Goal: Transaction & Acquisition: Obtain resource

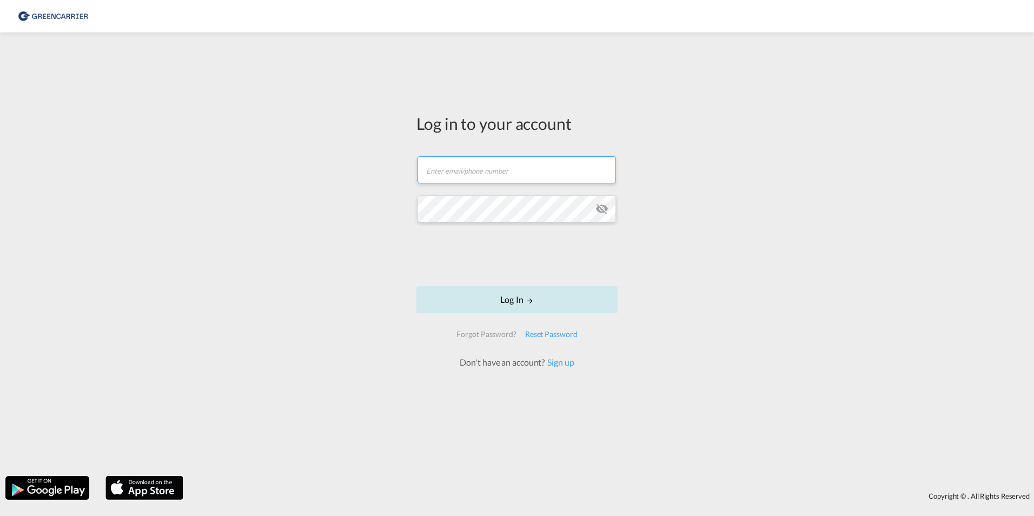
type input "Ocean.denmark@hecksher.com"
click at [489, 301] on button "Log In" at bounding box center [516, 299] width 201 height 27
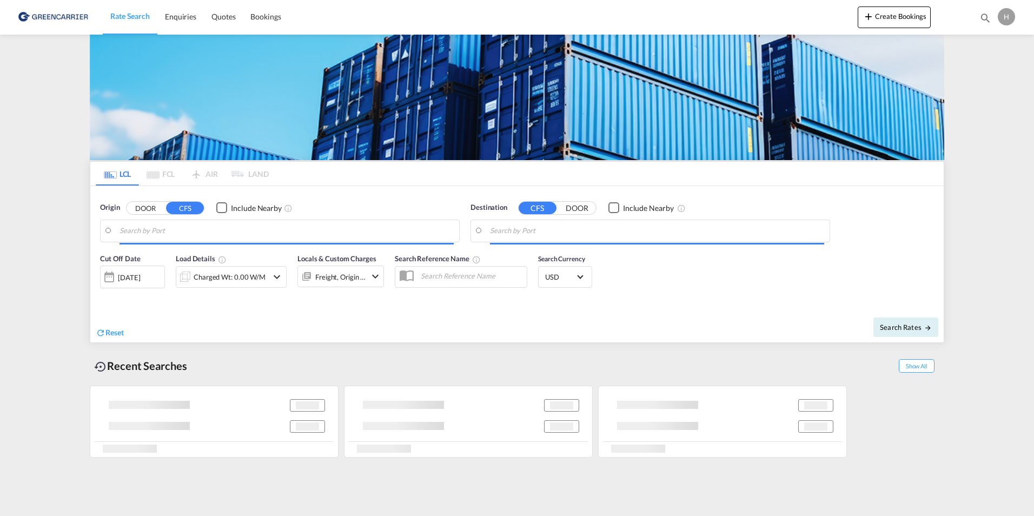
type input "DK-7000, Fredericia"
type input "Singapore, SGSIN"
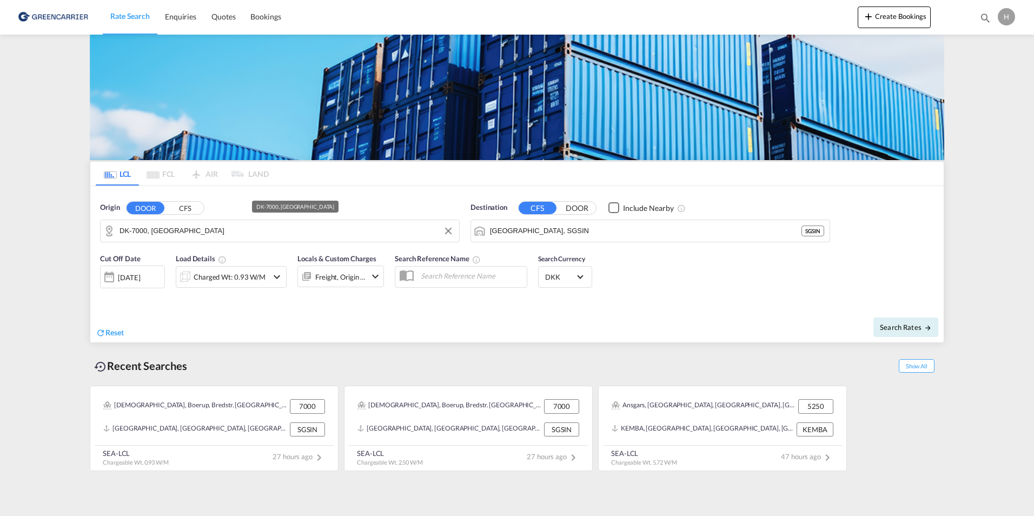
click at [170, 234] on input "DK-7000, Fredericia" at bounding box center [286, 231] width 334 height 16
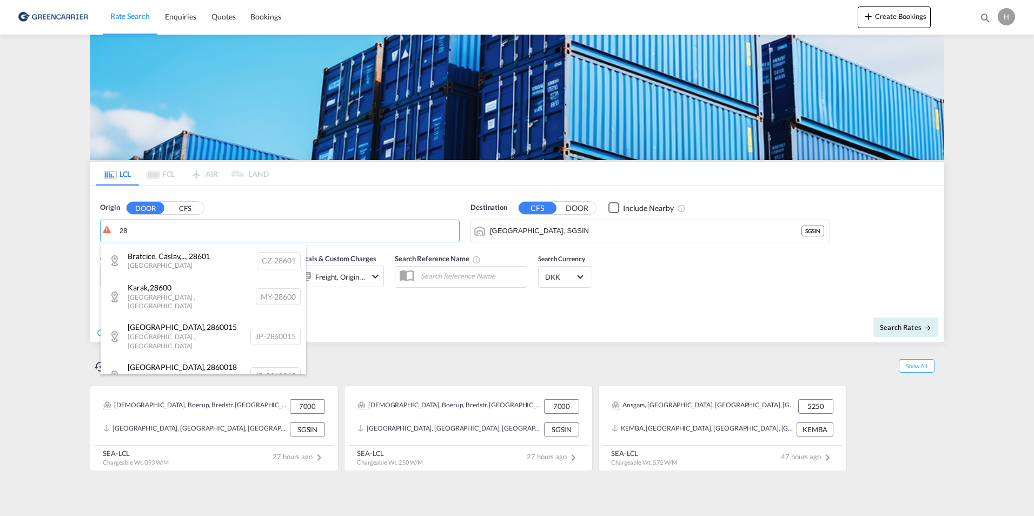
type input "2"
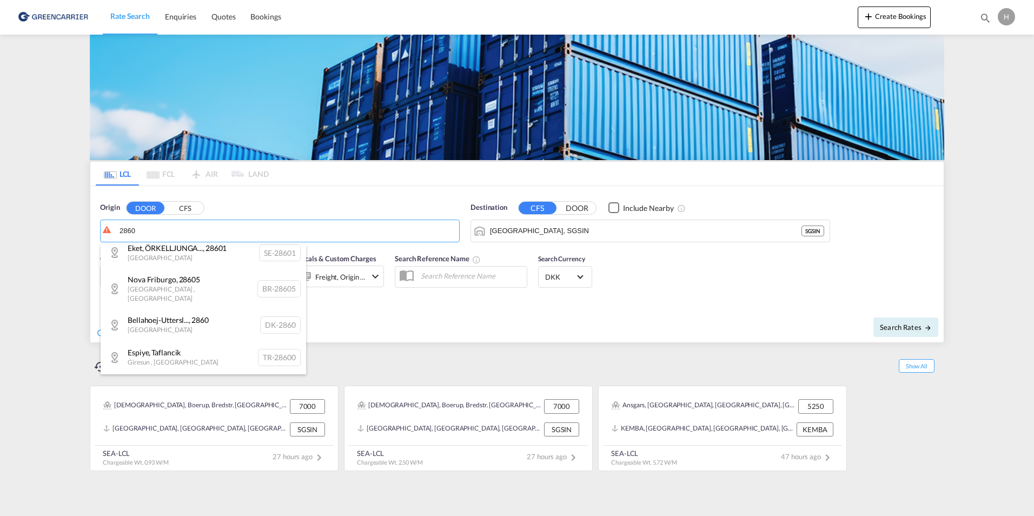
scroll to position [649, 0]
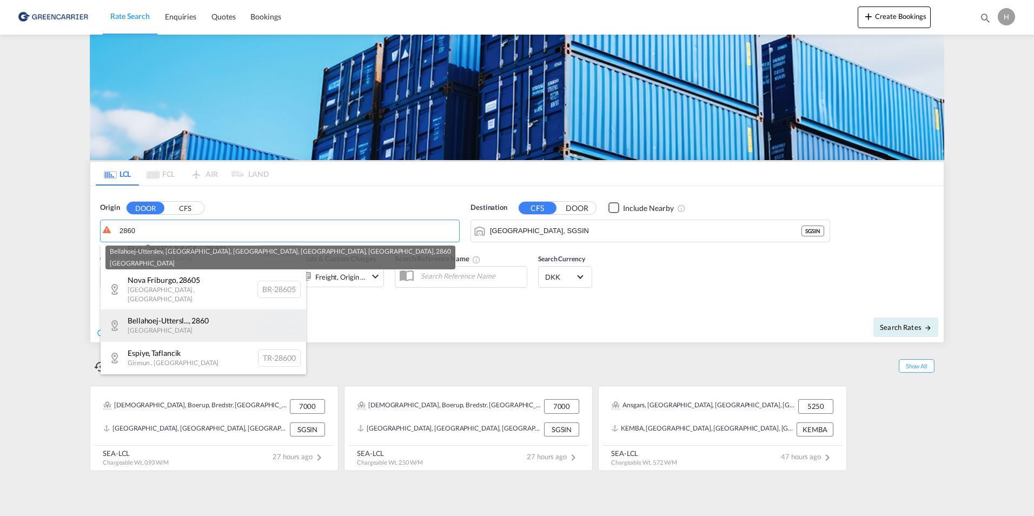
click at [205, 309] on div "Bellahoej-Uttersl... , 2860 Denmark DK-2860" at bounding box center [203, 325] width 205 height 32
type input "DK-2860, Bellahoej-[GEOGRAPHIC_DATA], [GEOGRAPHIC_DATA], [GEOGRAPHIC_DATA], [GE…"
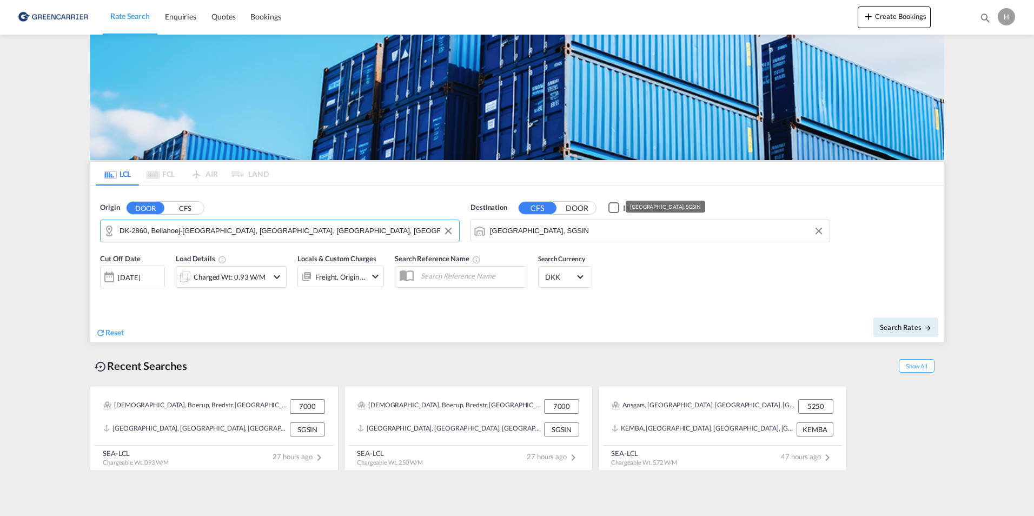
click at [558, 237] on input "Singapore, SGSIN" at bounding box center [657, 231] width 334 height 16
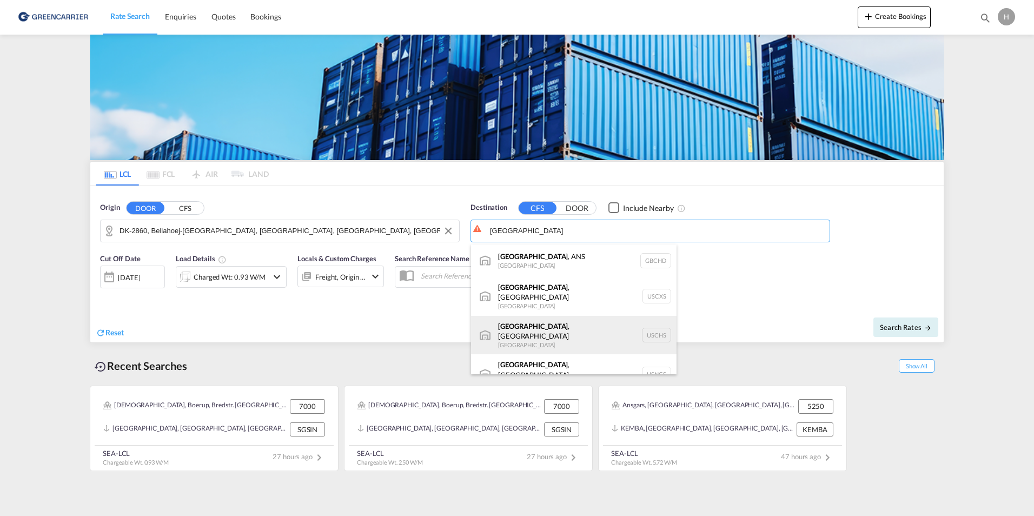
click at [552, 322] on div "Charleston , SC United States USCHS" at bounding box center [573, 335] width 205 height 39
type input "[GEOGRAPHIC_DATA], [GEOGRAPHIC_DATA], USCHS"
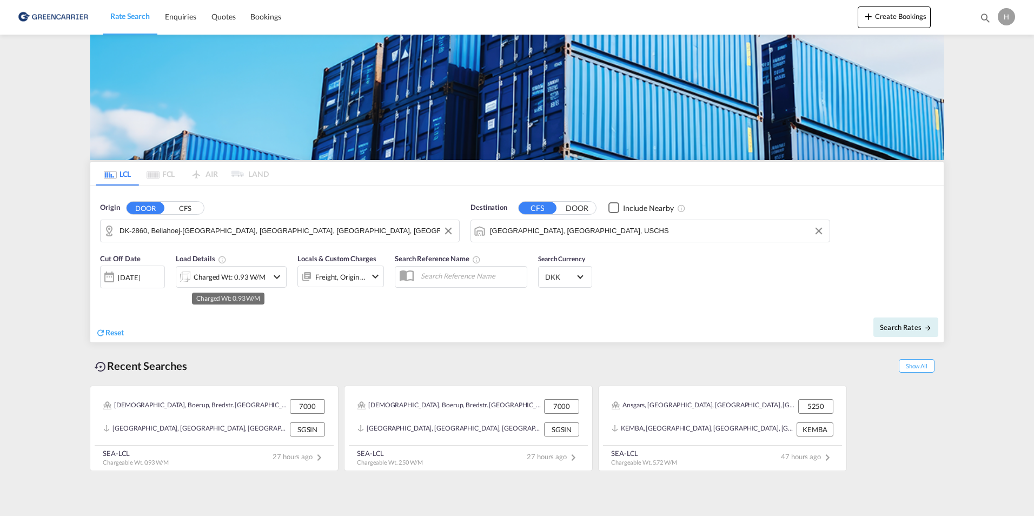
click at [239, 271] on div "Charged Wt: 0.93 W/M" at bounding box center [230, 276] width 72 height 15
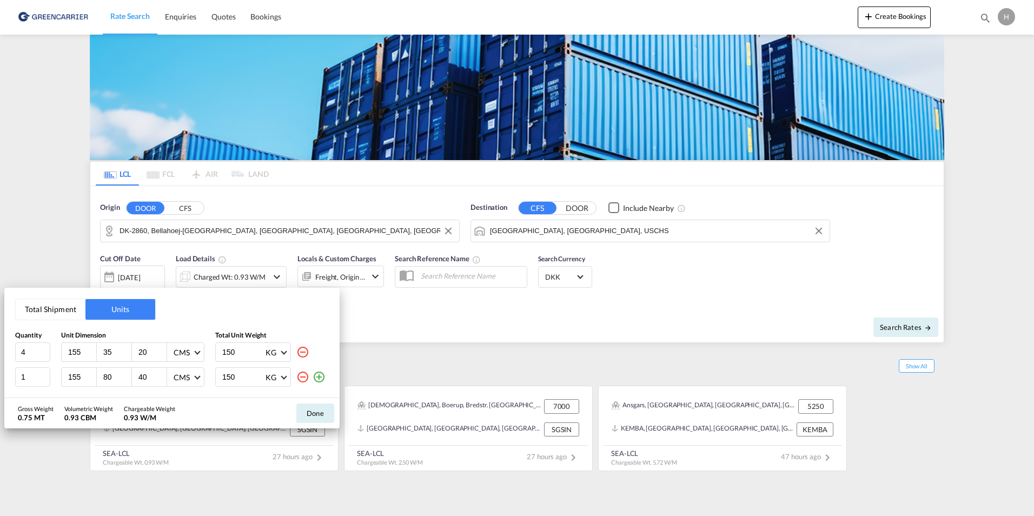
click at [305, 376] on md-icon "icon-minus-circle-outline" at bounding box center [302, 376] width 13 height 13
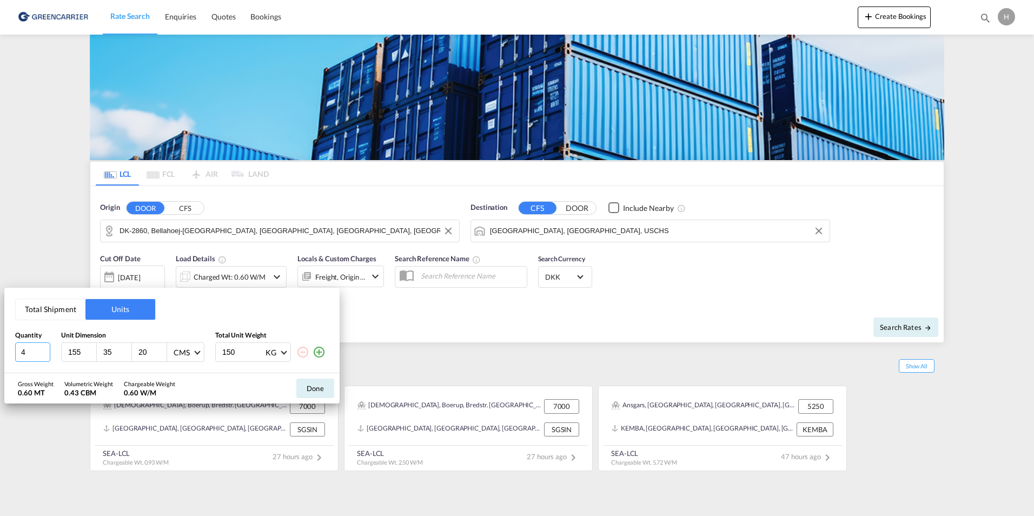
click at [36, 351] on input "4" at bounding box center [32, 351] width 35 height 19
type input "1"
type input "28"
type input "16"
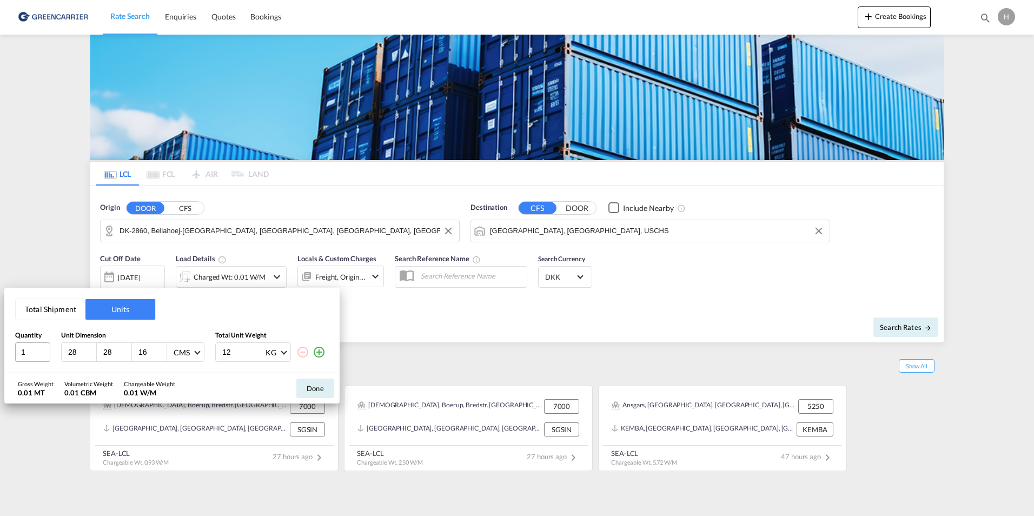
type input "1"
type input "13"
click at [318, 392] on button "Done" at bounding box center [315, 387] width 38 height 19
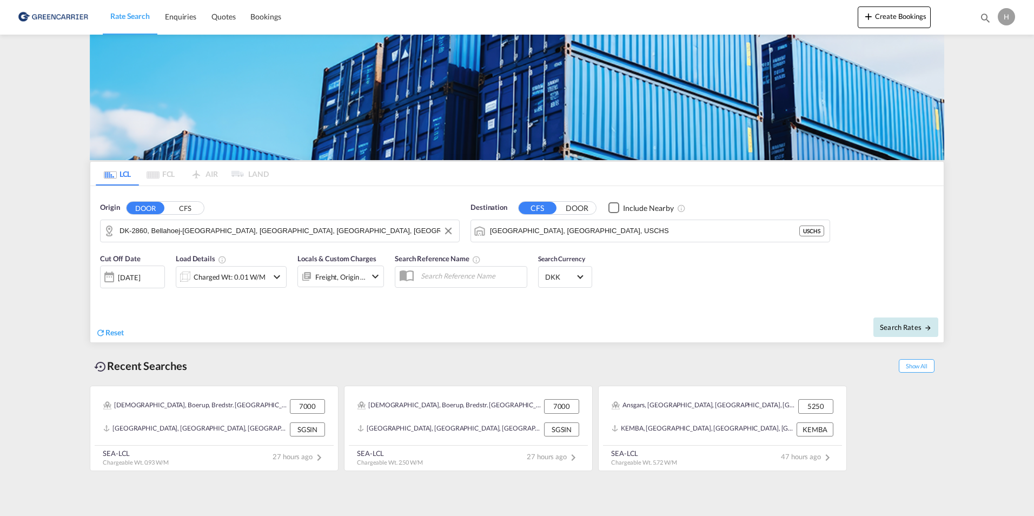
click at [920, 322] on button "Search Rates" at bounding box center [905, 326] width 65 height 19
type input "2860 to USCHS / 2 Oct 2025"
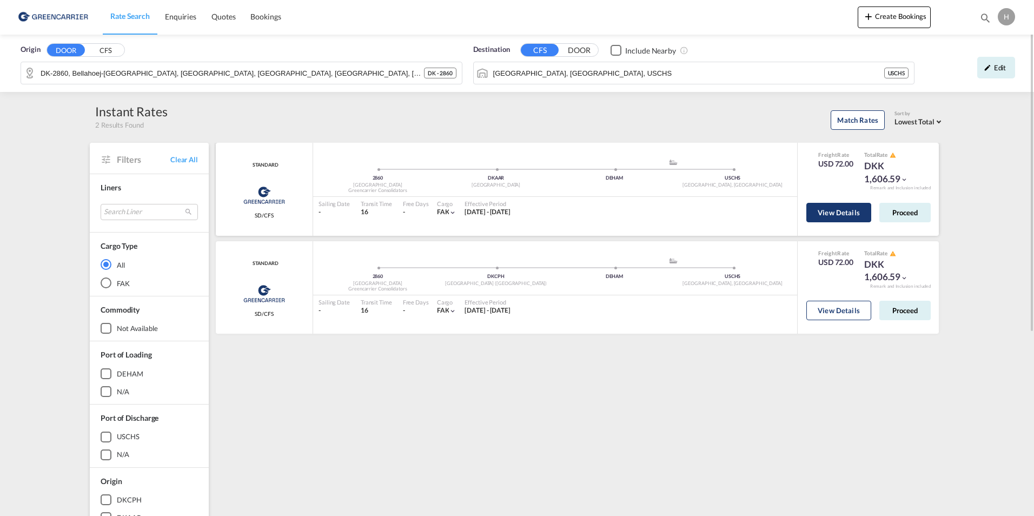
click at [848, 219] on button "View Details" at bounding box center [838, 212] width 65 height 19
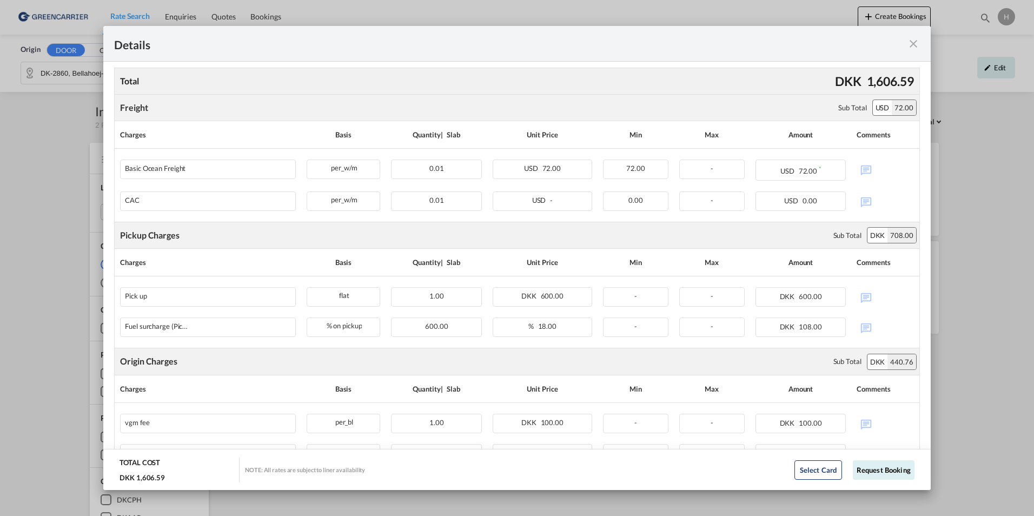
scroll to position [311, 0]
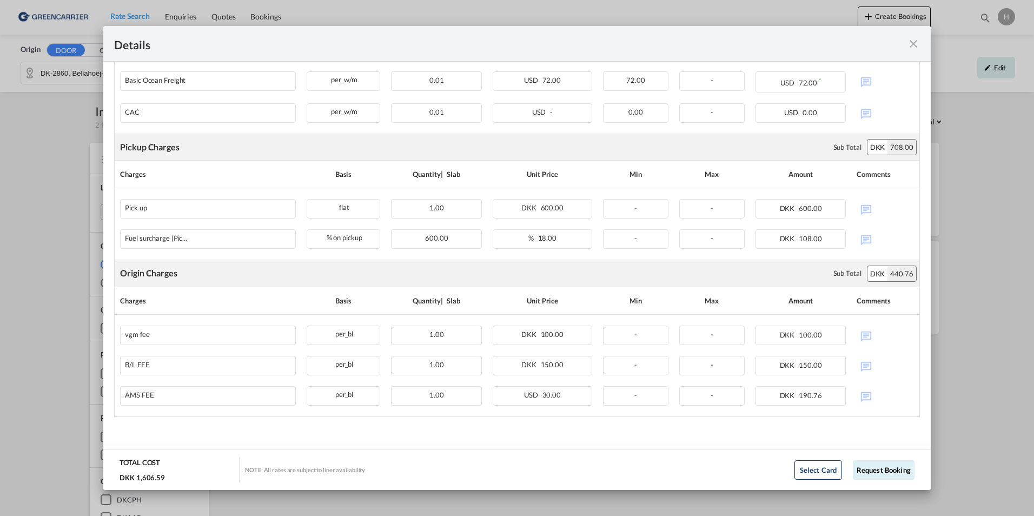
click at [910, 34] on div "Details" at bounding box center [516, 44] width 827 height 36
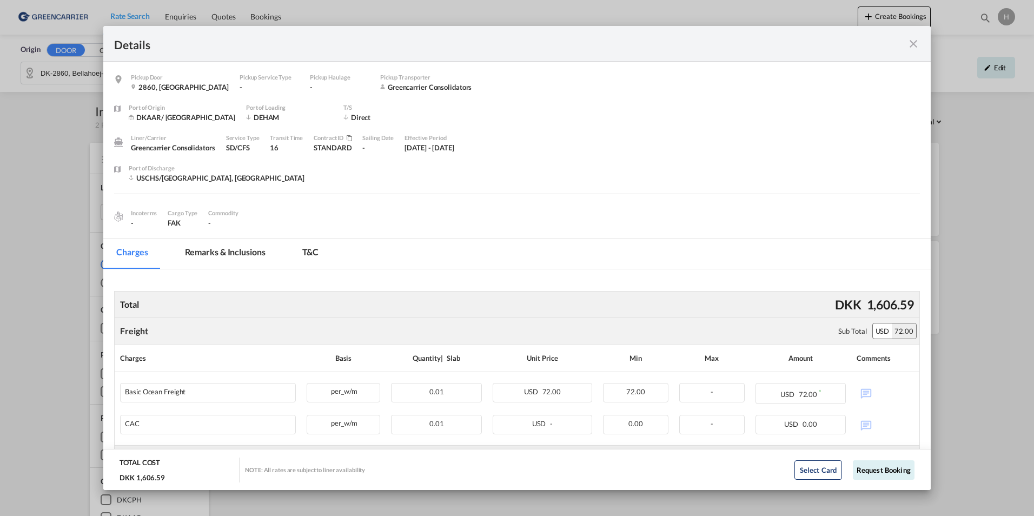
click at [907, 37] on md-icon "icon-close fg-AAA8AD m-0 cursor" at bounding box center [913, 43] width 13 height 13
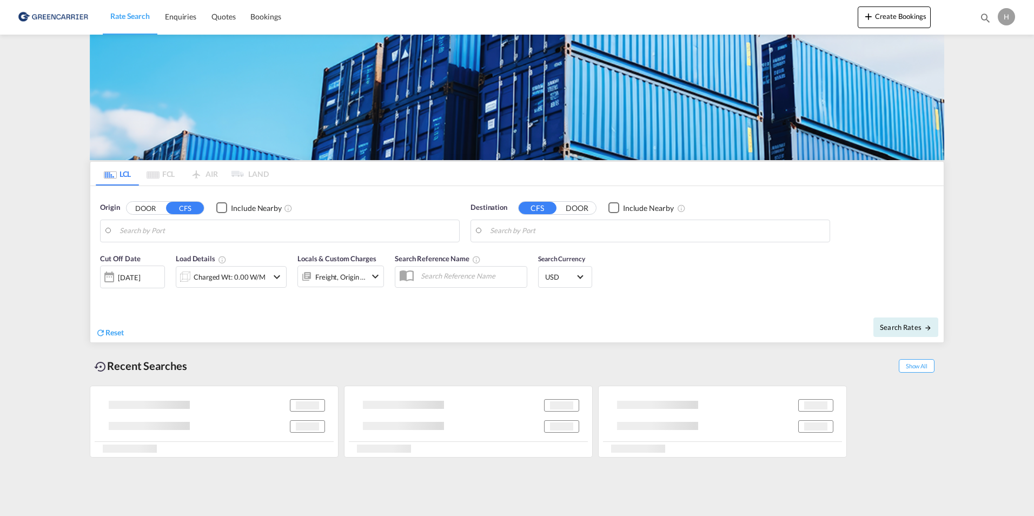
type input "DK-2860, Bellahoej-[GEOGRAPHIC_DATA], [GEOGRAPHIC_DATA], [GEOGRAPHIC_DATA], [GE…"
type input "[GEOGRAPHIC_DATA], [GEOGRAPHIC_DATA], USCHS"
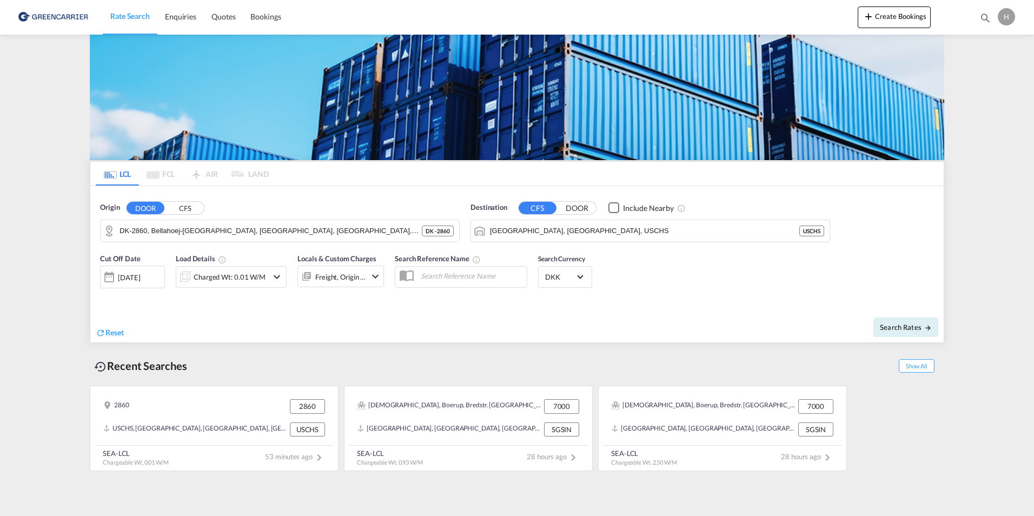
click at [574, 306] on div "Reset Search Rates" at bounding box center [516, 324] width 853 height 36
